Goal: Task Accomplishment & Management: Use online tool/utility

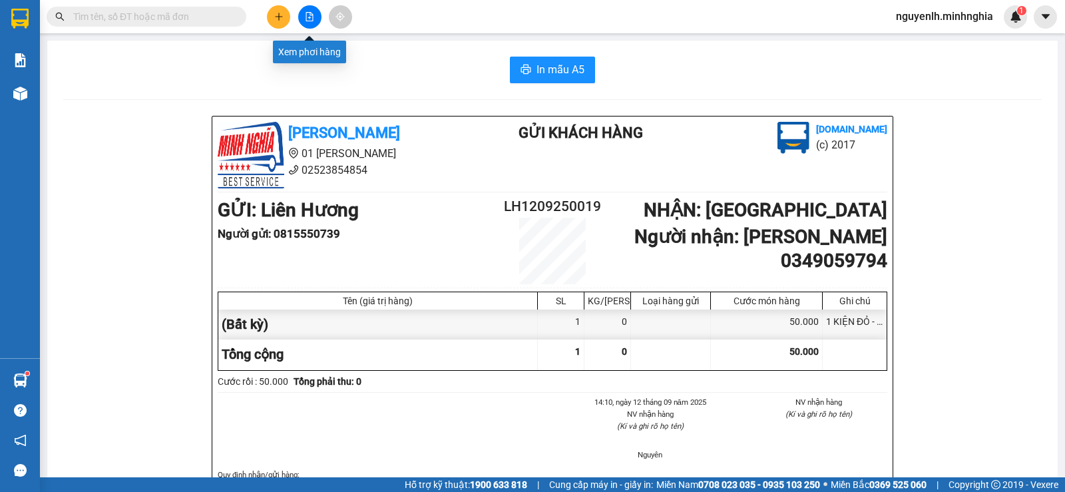
click at [313, 14] on button at bounding box center [309, 16] width 23 height 23
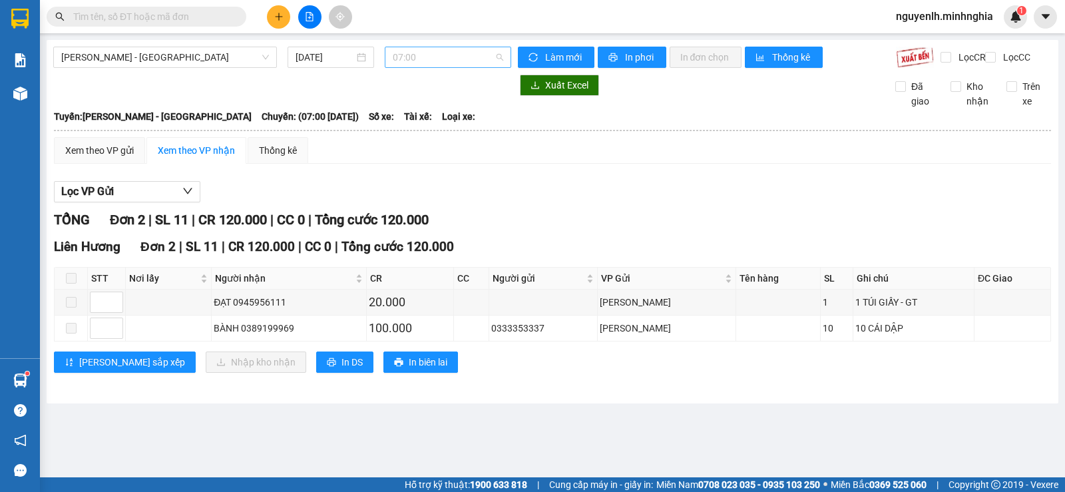
click at [436, 57] on span "07:00" at bounding box center [448, 57] width 110 height 20
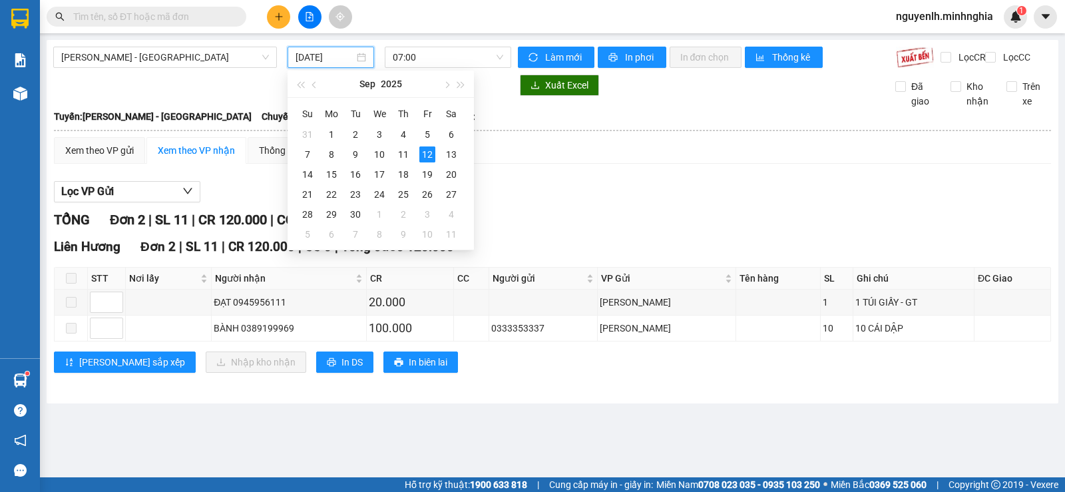
click at [314, 59] on input "[DATE]" at bounding box center [324, 57] width 59 height 15
click at [451, 157] on div "13" at bounding box center [451, 154] width 16 height 16
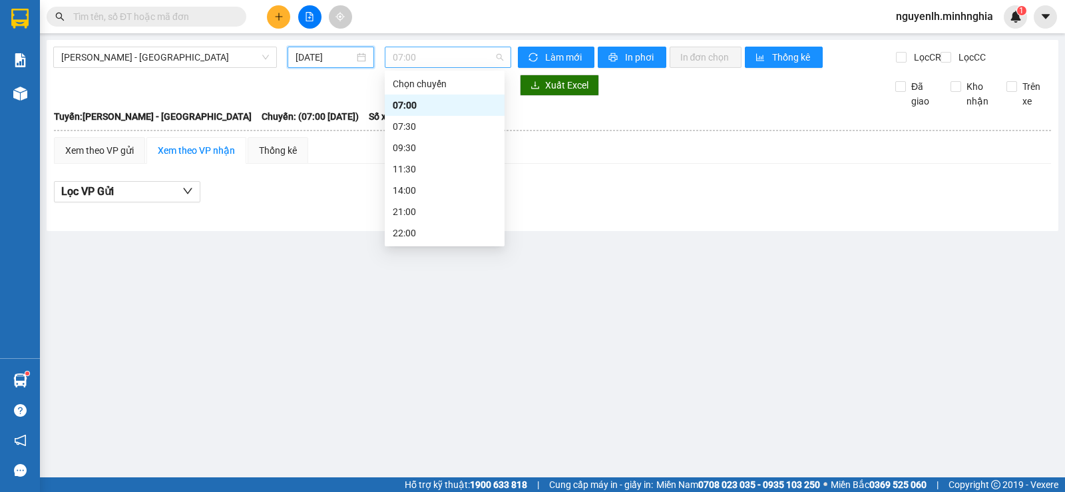
click at [431, 63] on span "07:00" at bounding box center [448, 57] width 110 height 20
click at [336, 56] on input "[DATE]" at bounding box center [324, 57] width 59 height 15
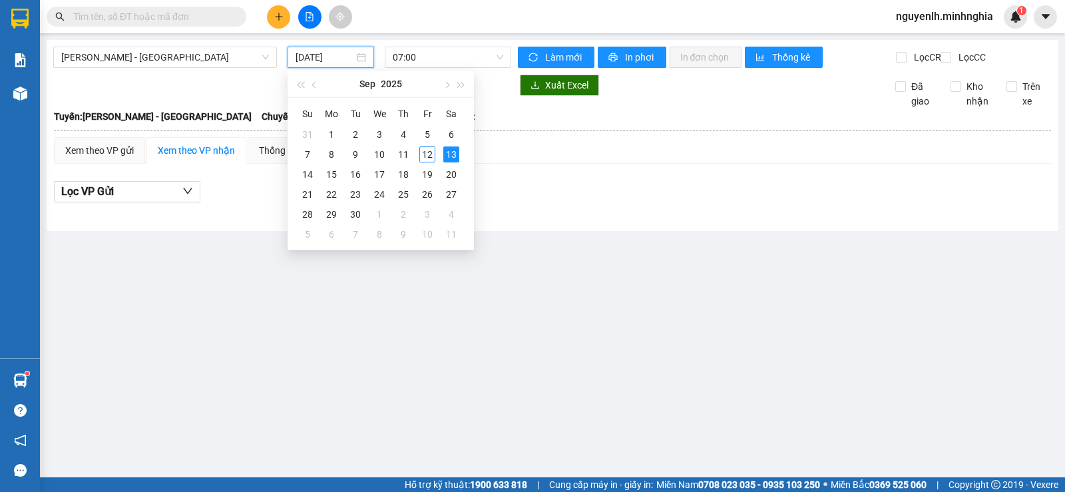
click at [308, 57] on input "[DATE]" at bounding box center [324, 57] width 59 height 15
click at [425, 150] on div "12" at bounding box center [427, 154] width 16 height 16
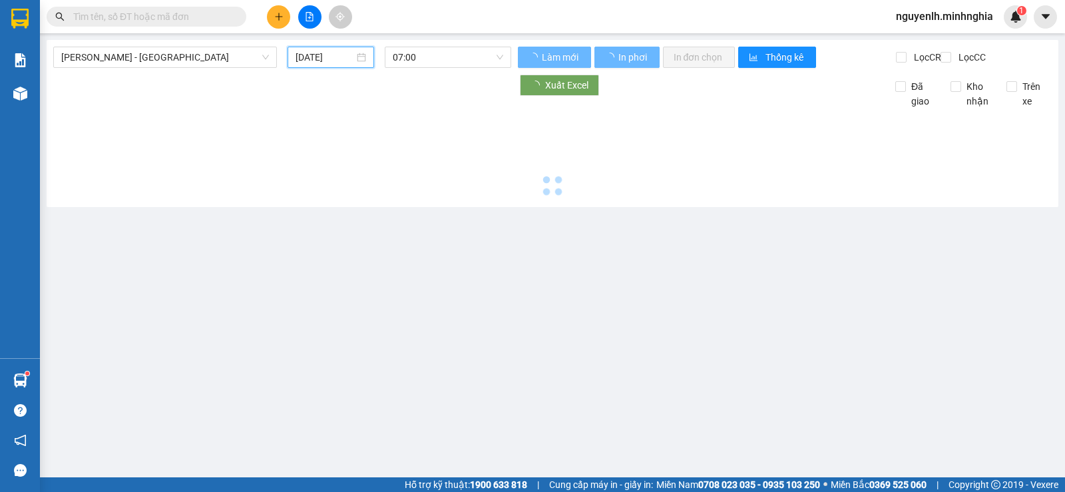
type input "[DATE]"
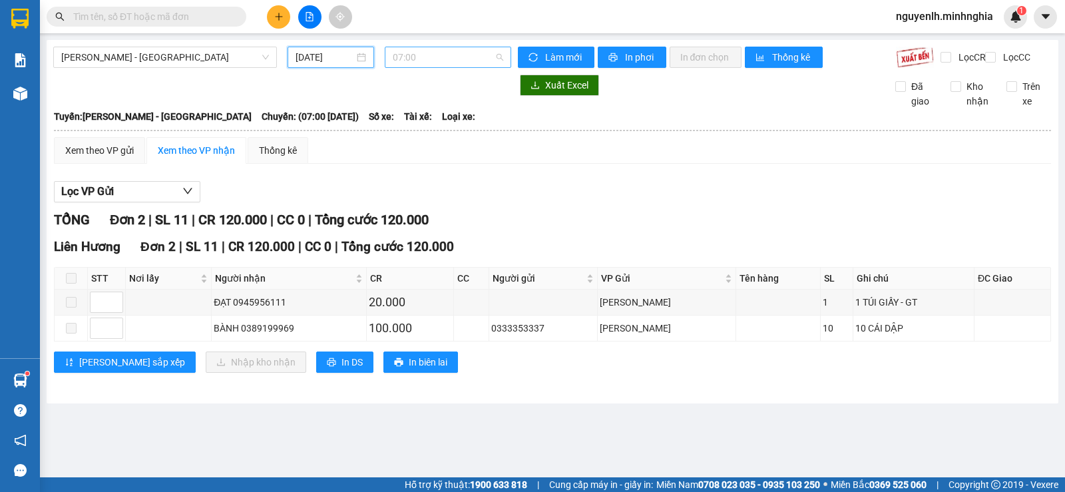
click at [431, 57] on span "07:00" at bounding box center [448, 57] width 110 height 20
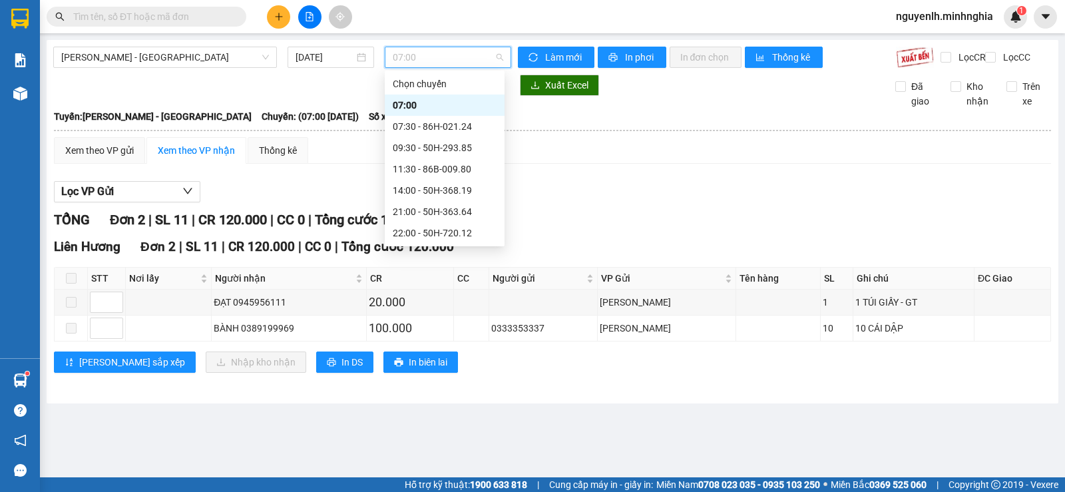
scroll to position [106, 0]
